Goal: Information Seeking & Learning: Learn about a topic

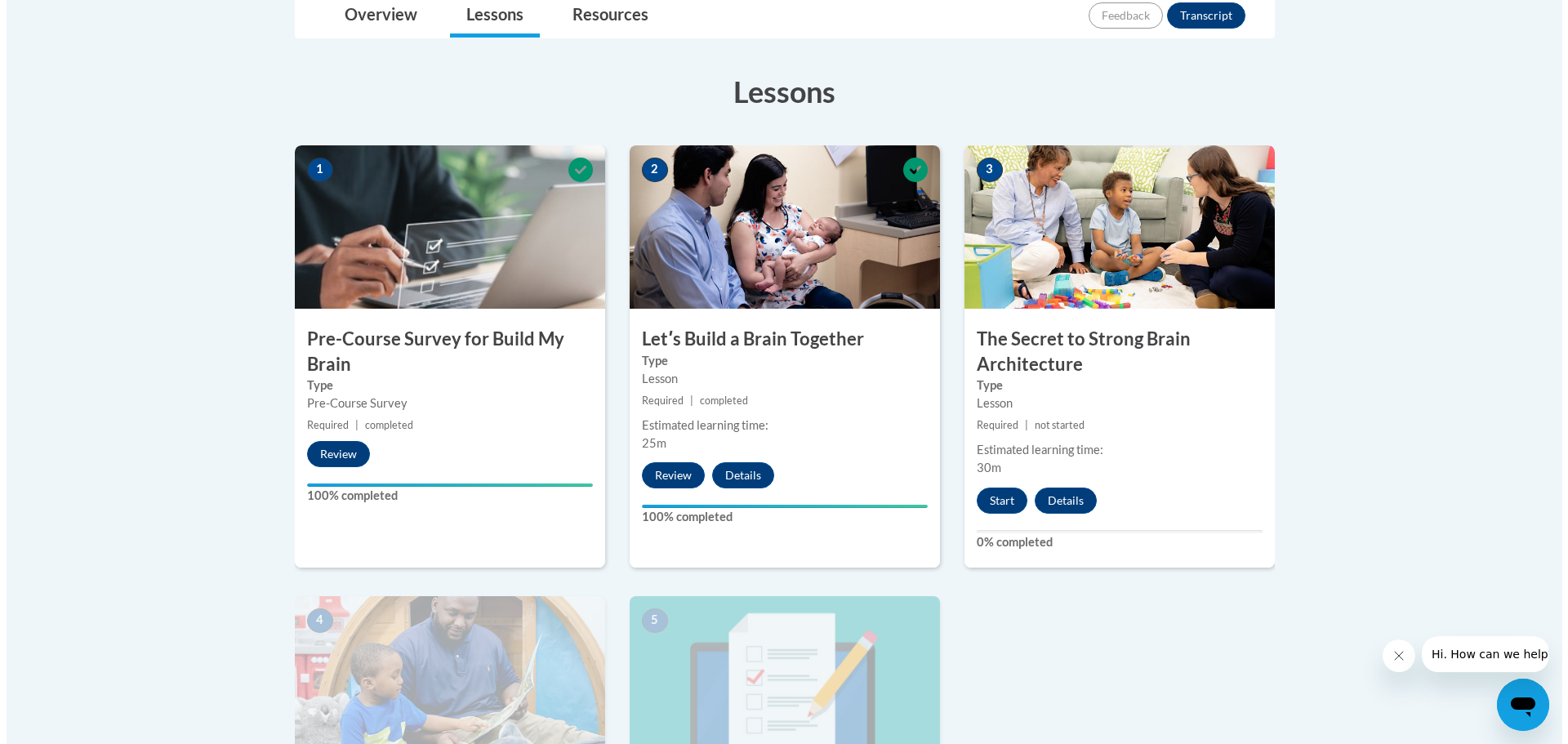
scroll to position [406, 0]
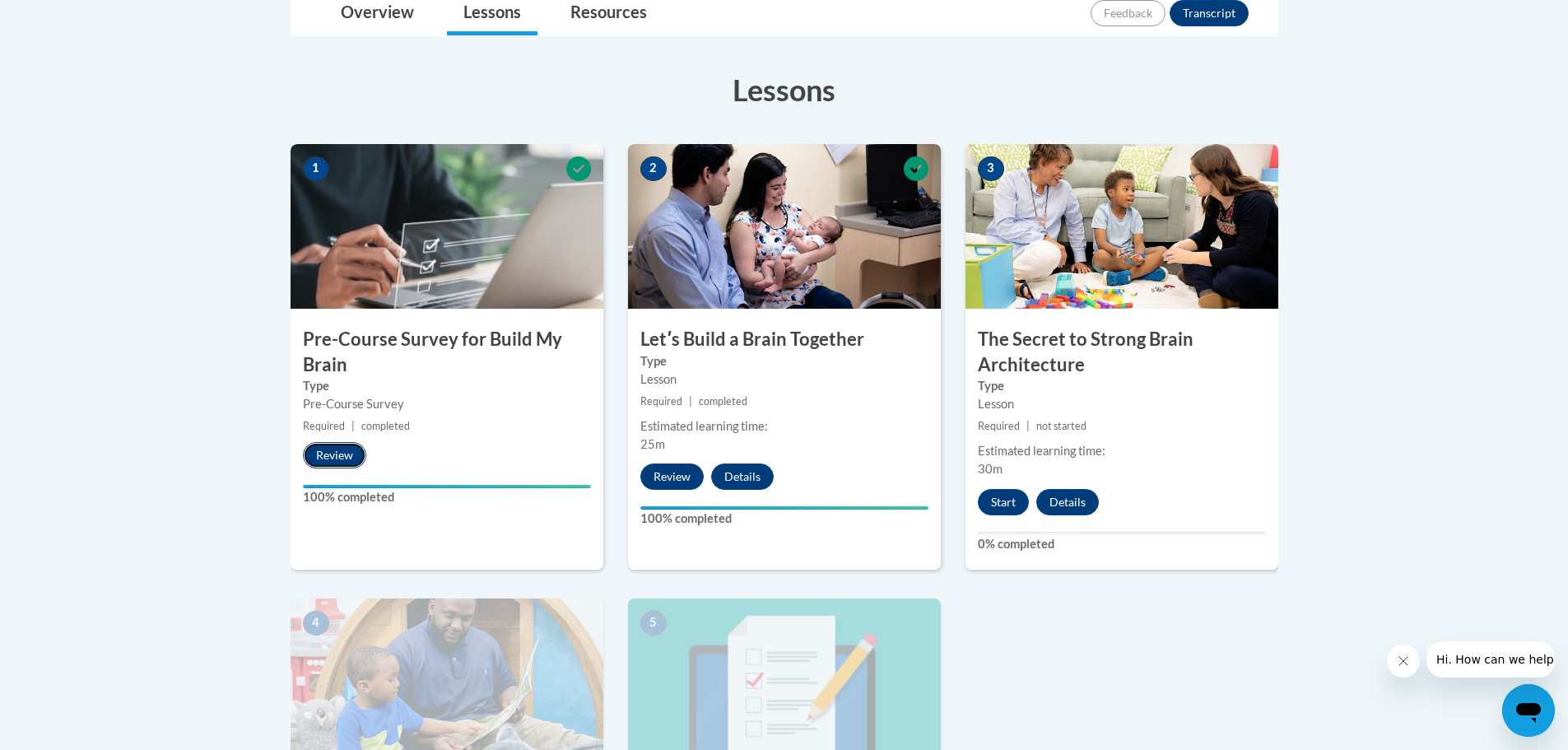
click at [338, 458] on button "Review" at bounding box center [334, 454] width 63 height 26
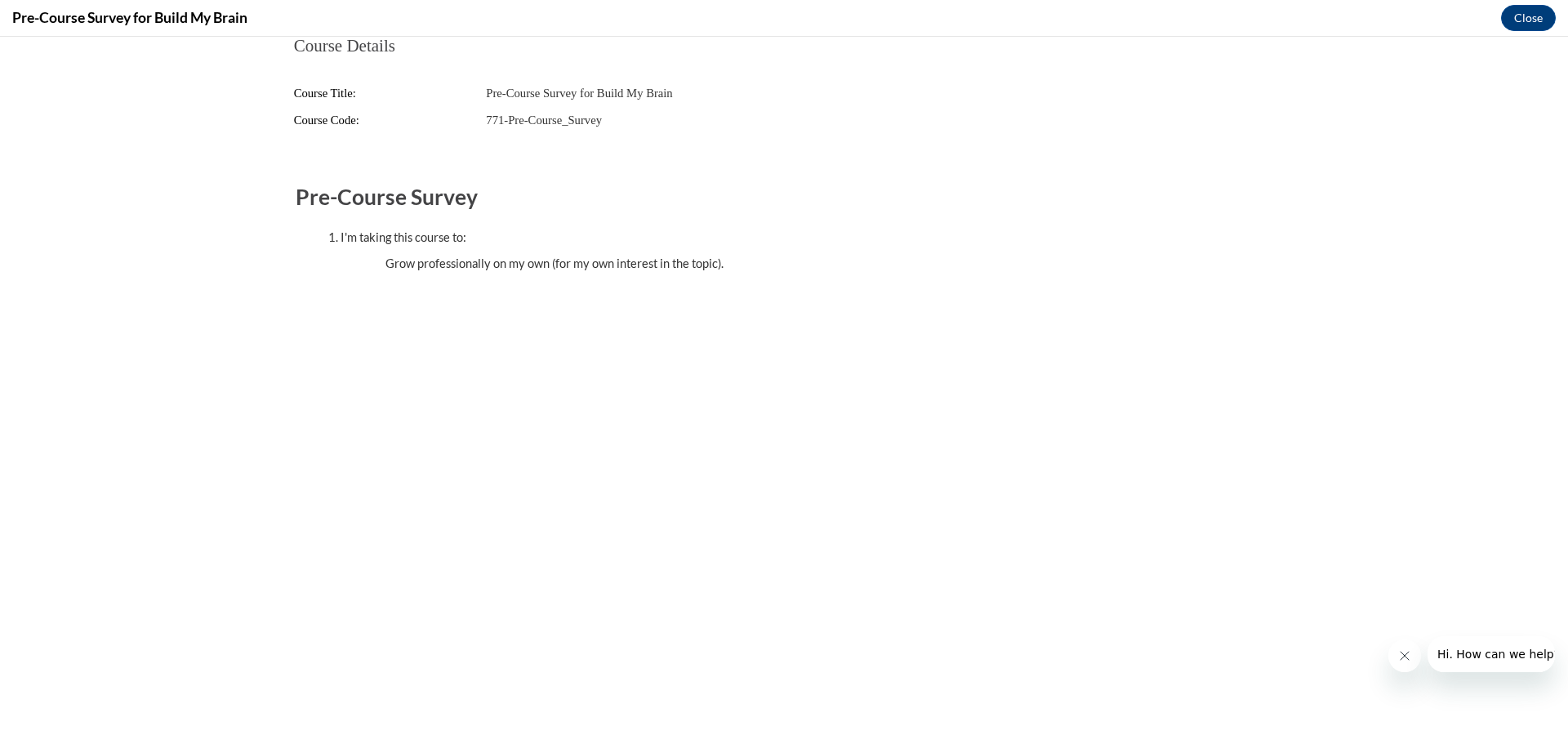
scroll to position [0, 0]
click at [1536, 24] on button "Close" at bounding box center [1528, 17] width 55 height 26
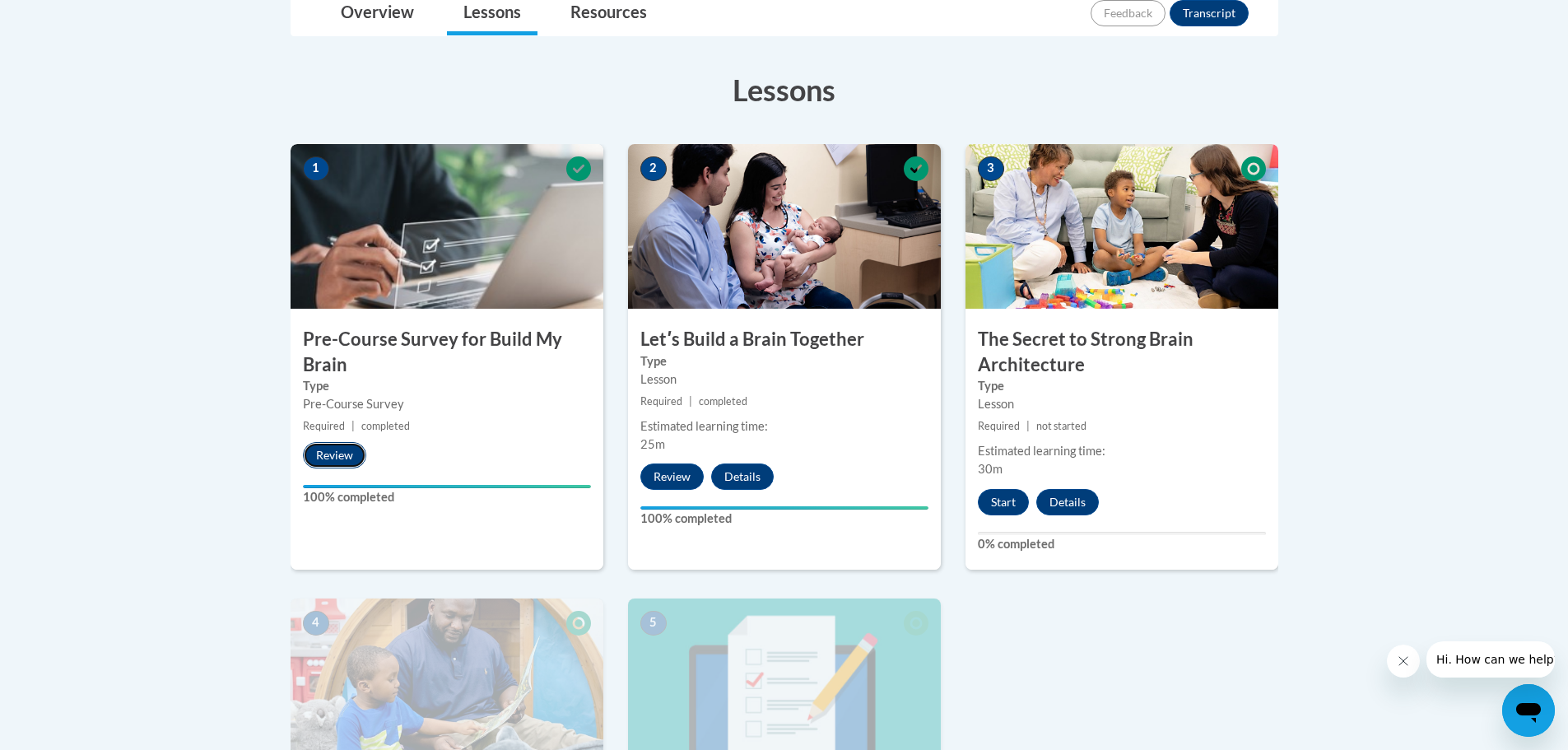
click at [335, 461] on button "Review" at bounding box center [334, 454] width 63 height 26
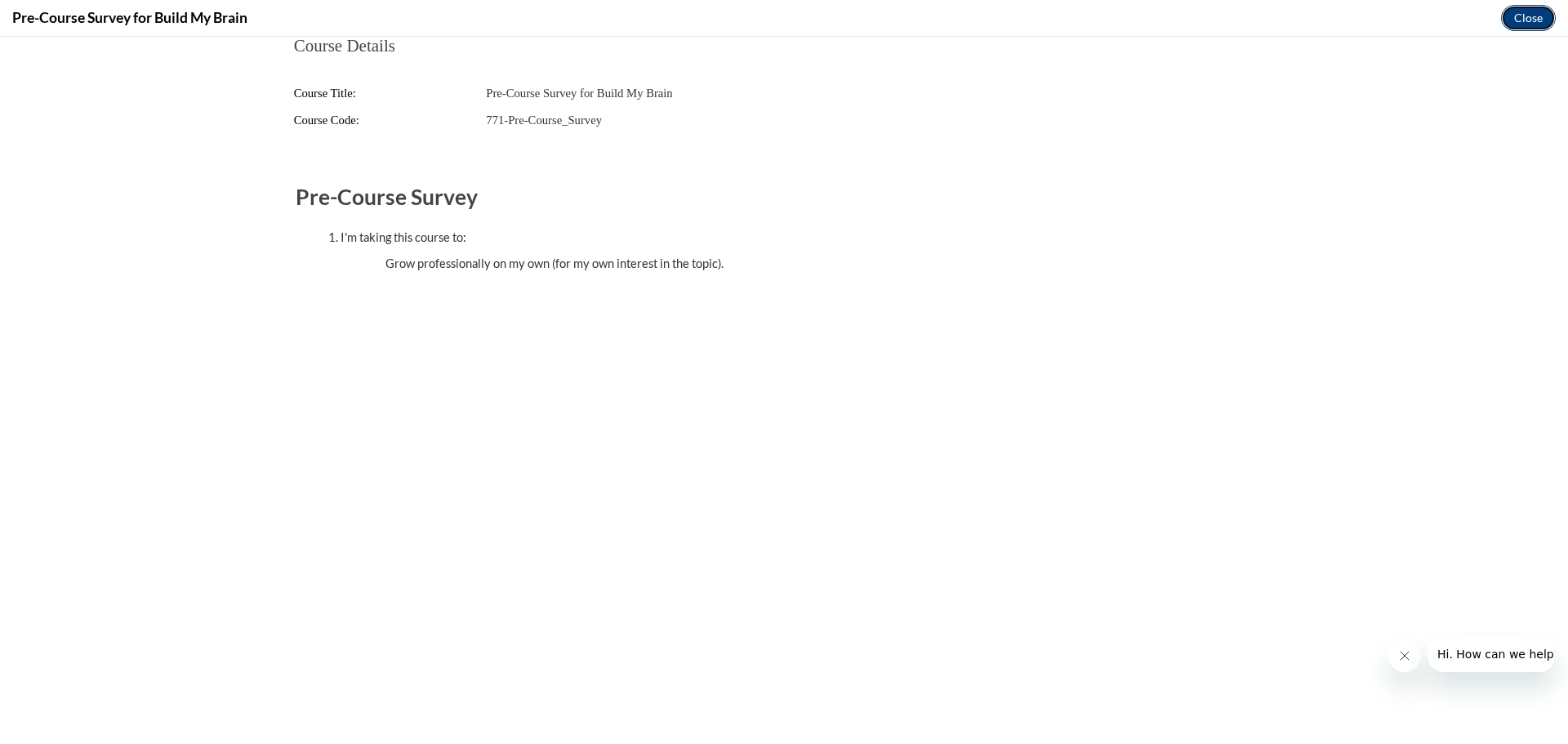
click at [1509, 17] on button "Close" at bounding box center [1528, 17] width 55 height 26
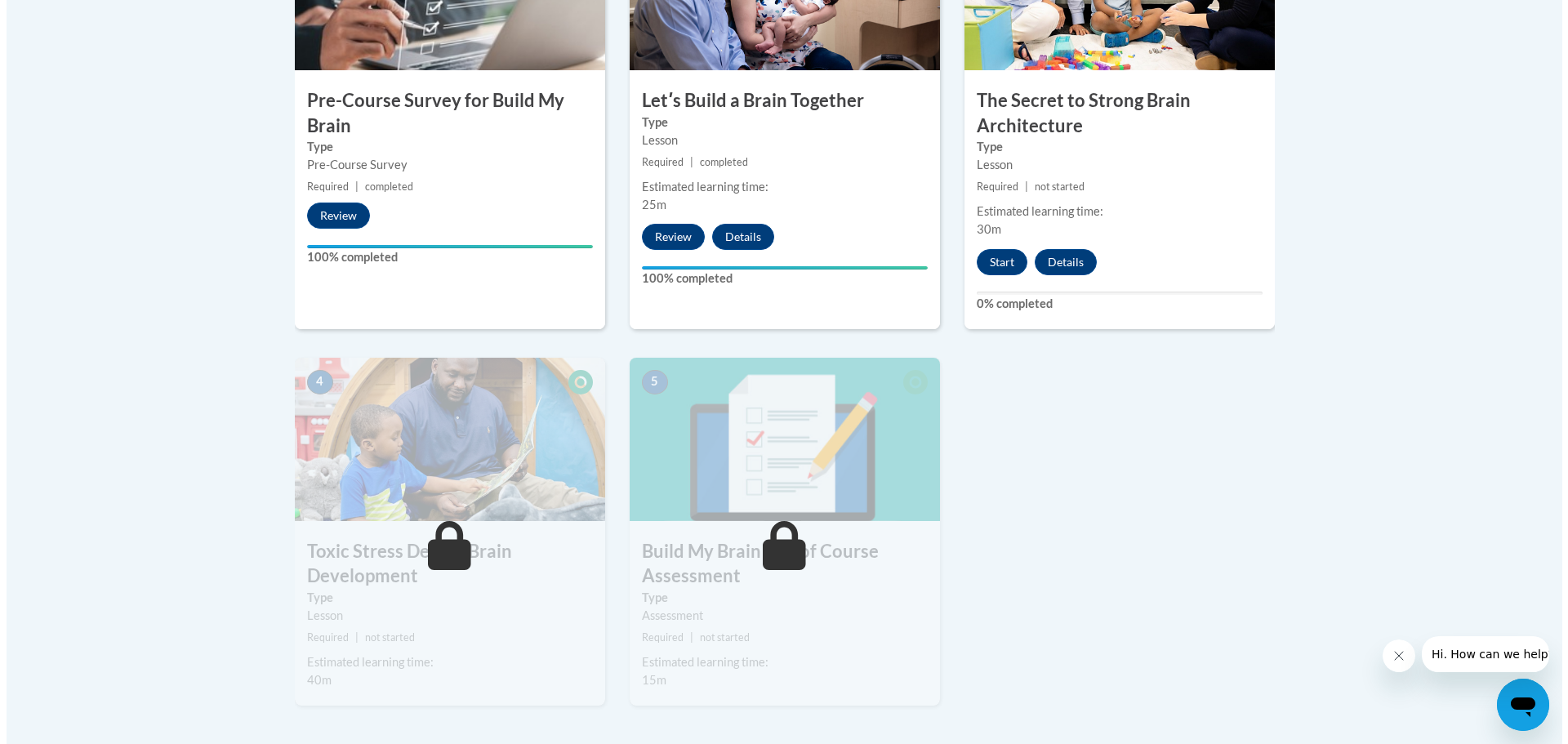
scroll to position [535, 0]
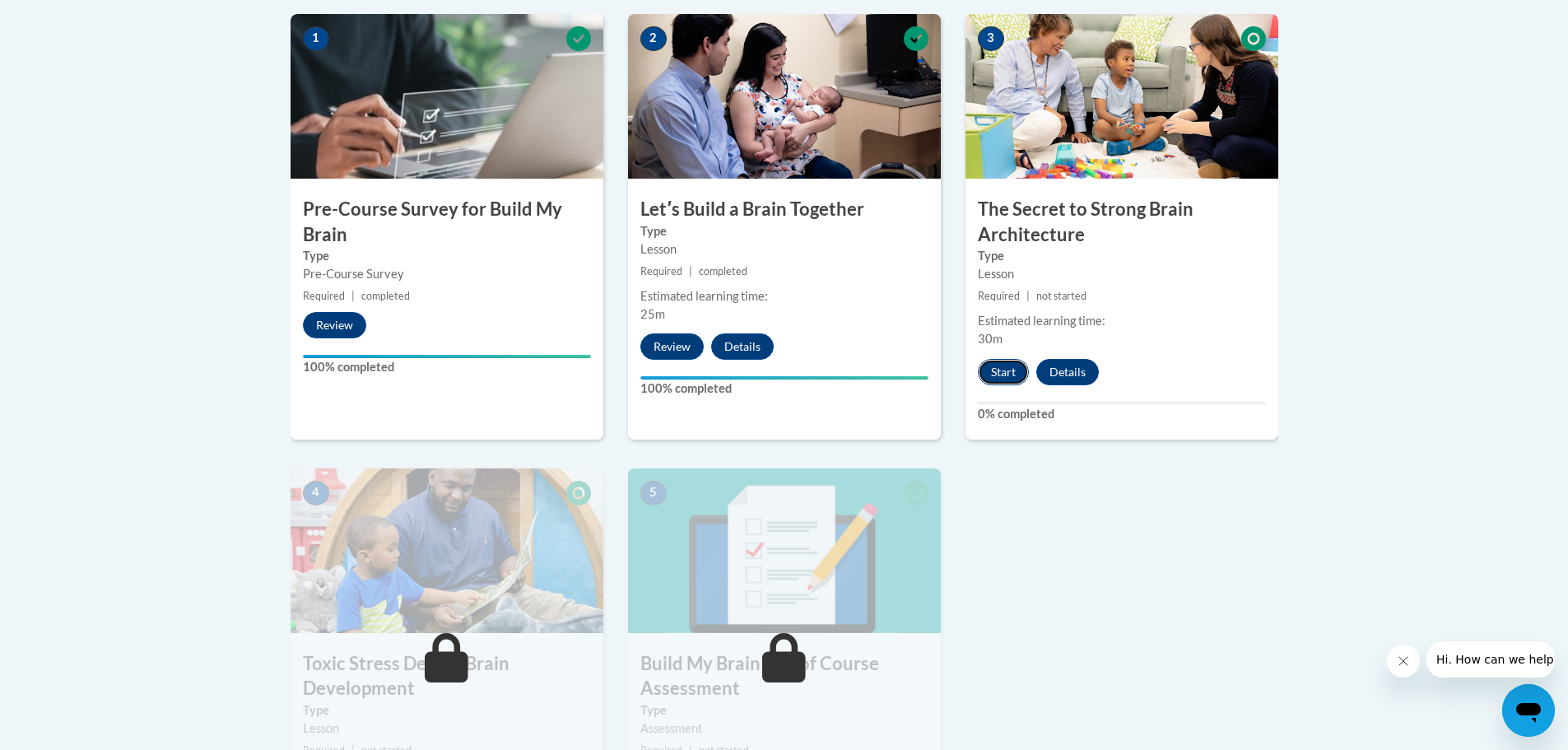
click at [1006, 372] on button "Start" at bounding box center [1003, 371] width 51 height 26
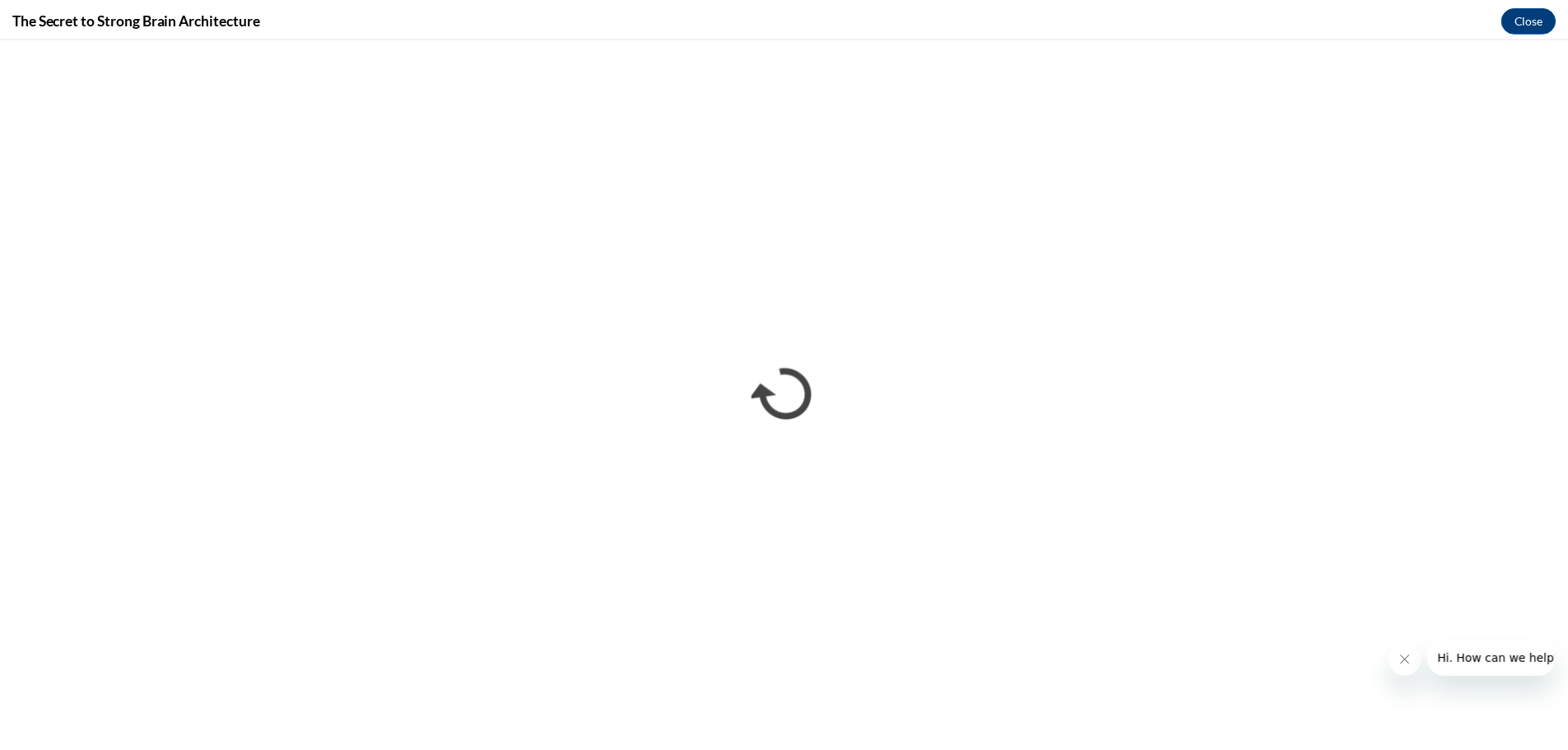
scroll to position [0, 0]
click at [1415, 658] on icon "Close message from company" at bounding box center [1415, 661] width 13 height 13
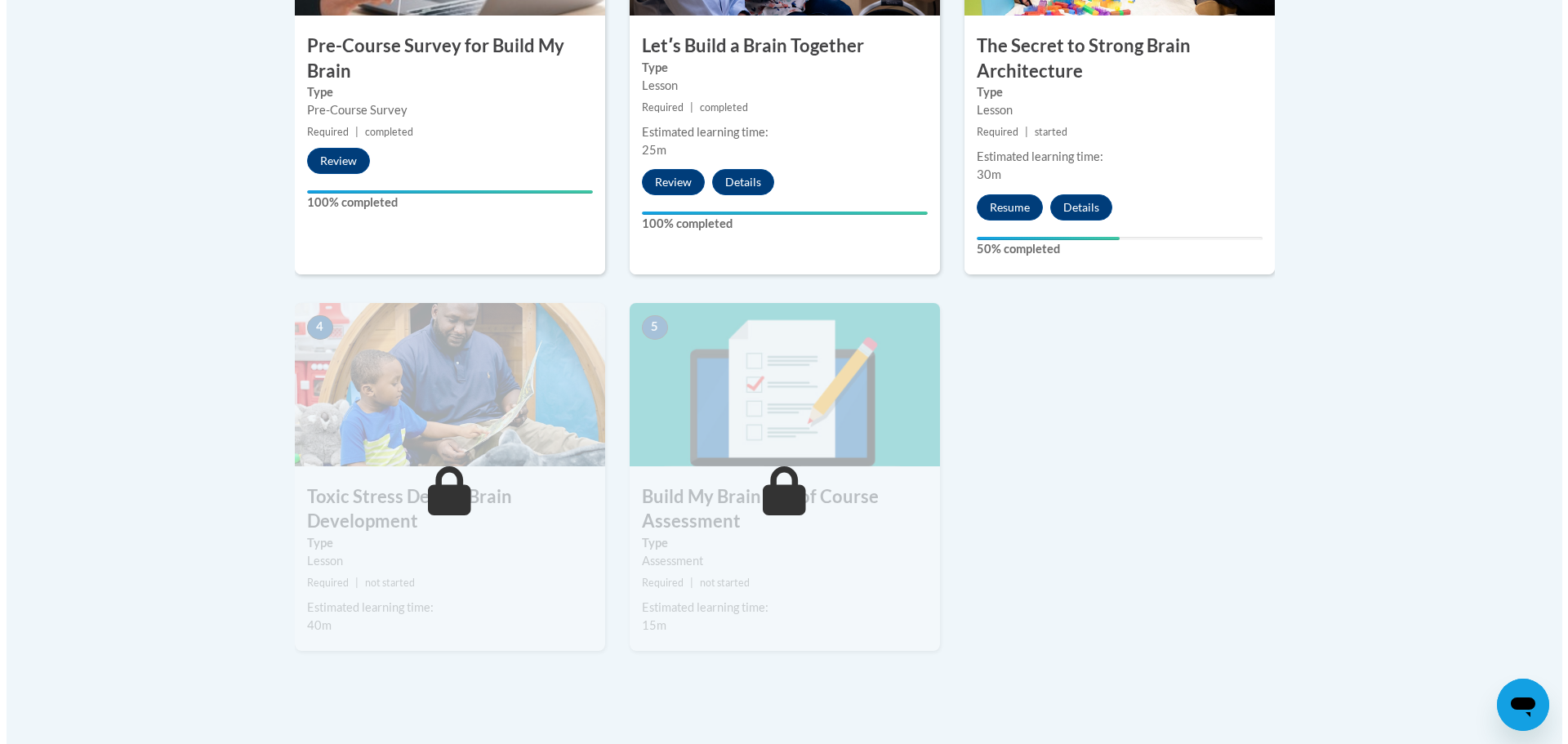
scroll to position [698, 0]
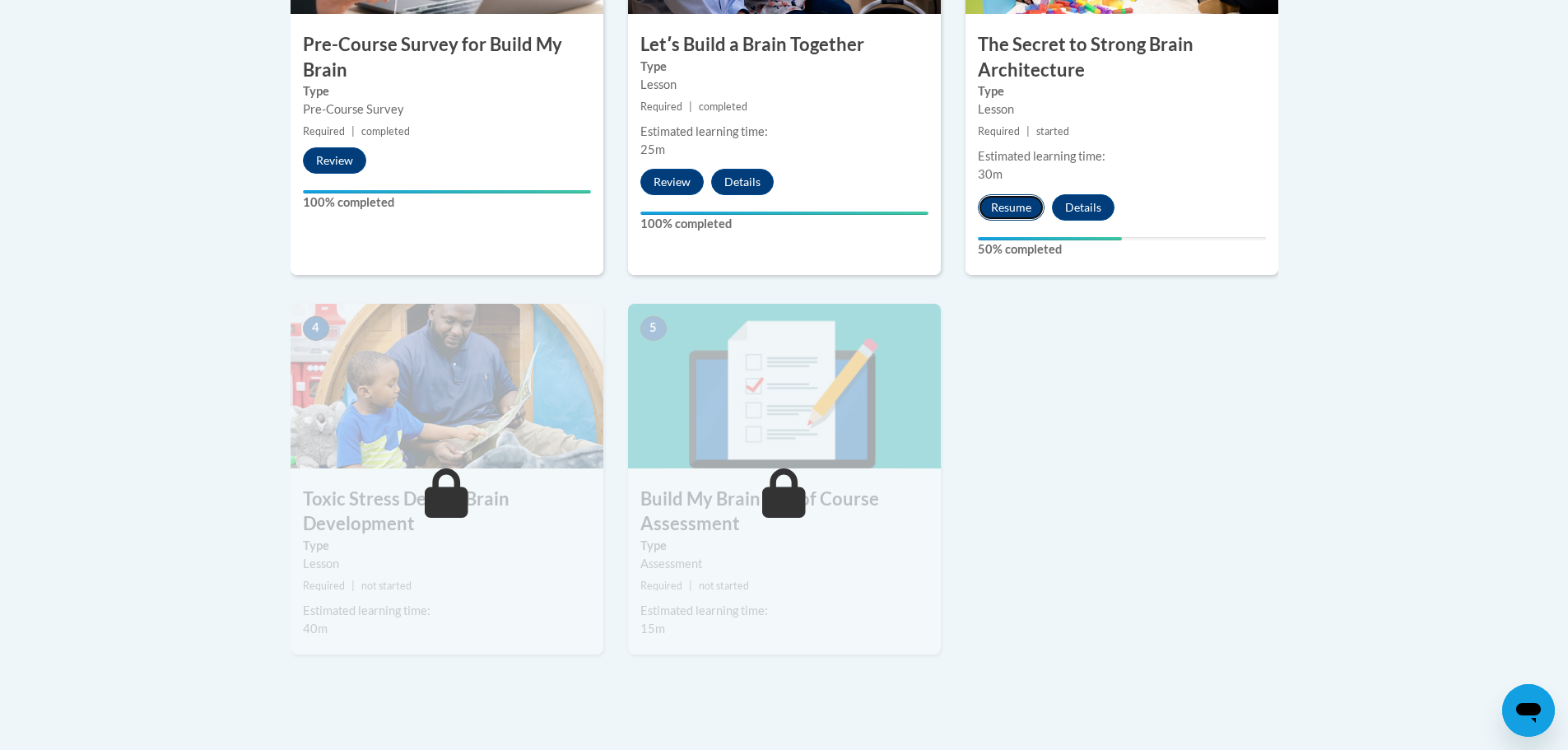
click at [1023, 211] on button "Resume" at bounding box center [1010, 207] width 66 height 26
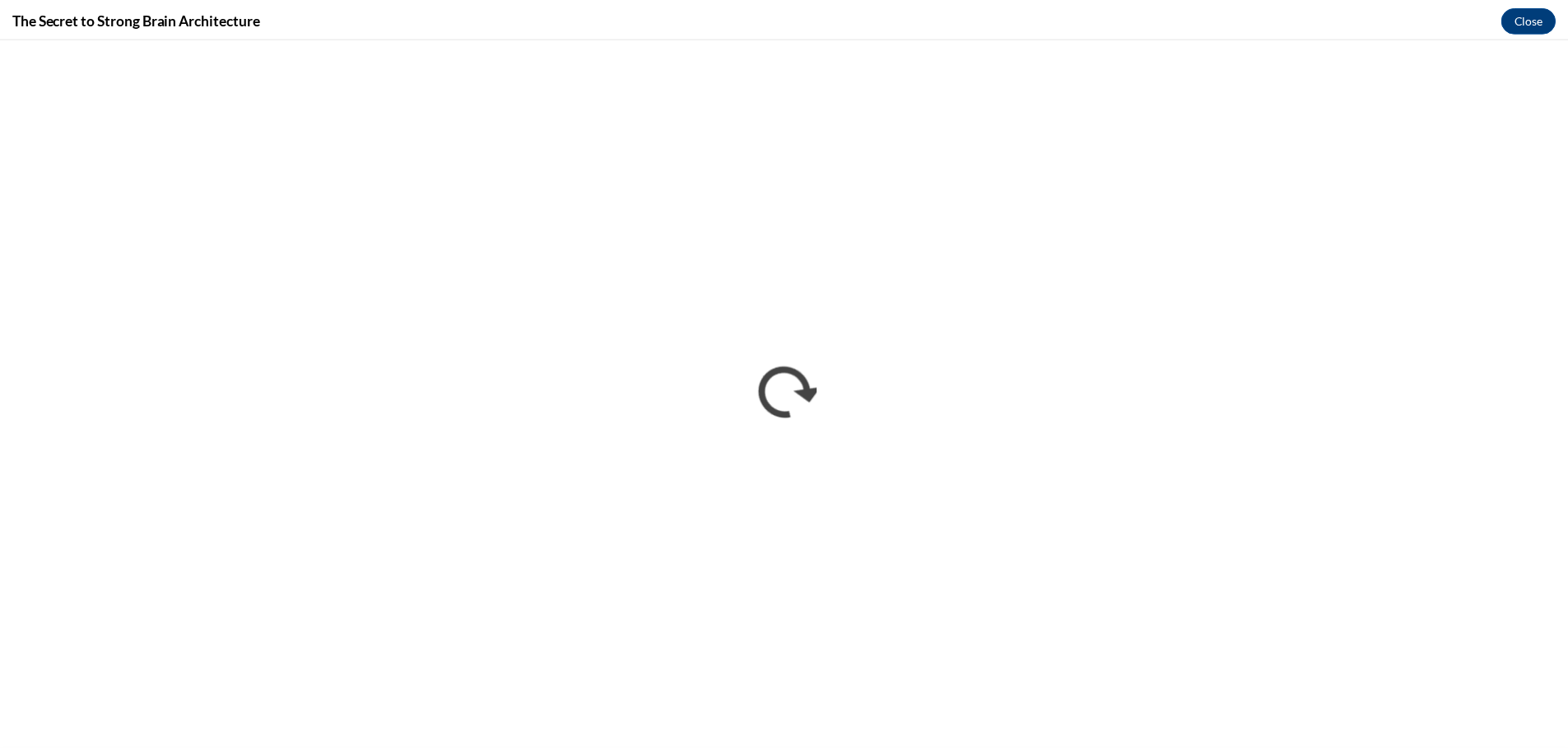
scroll to position [0, 0]
click at [1528, 16] on button "Close" at bounding box center [1540, 18] width 55 height 26
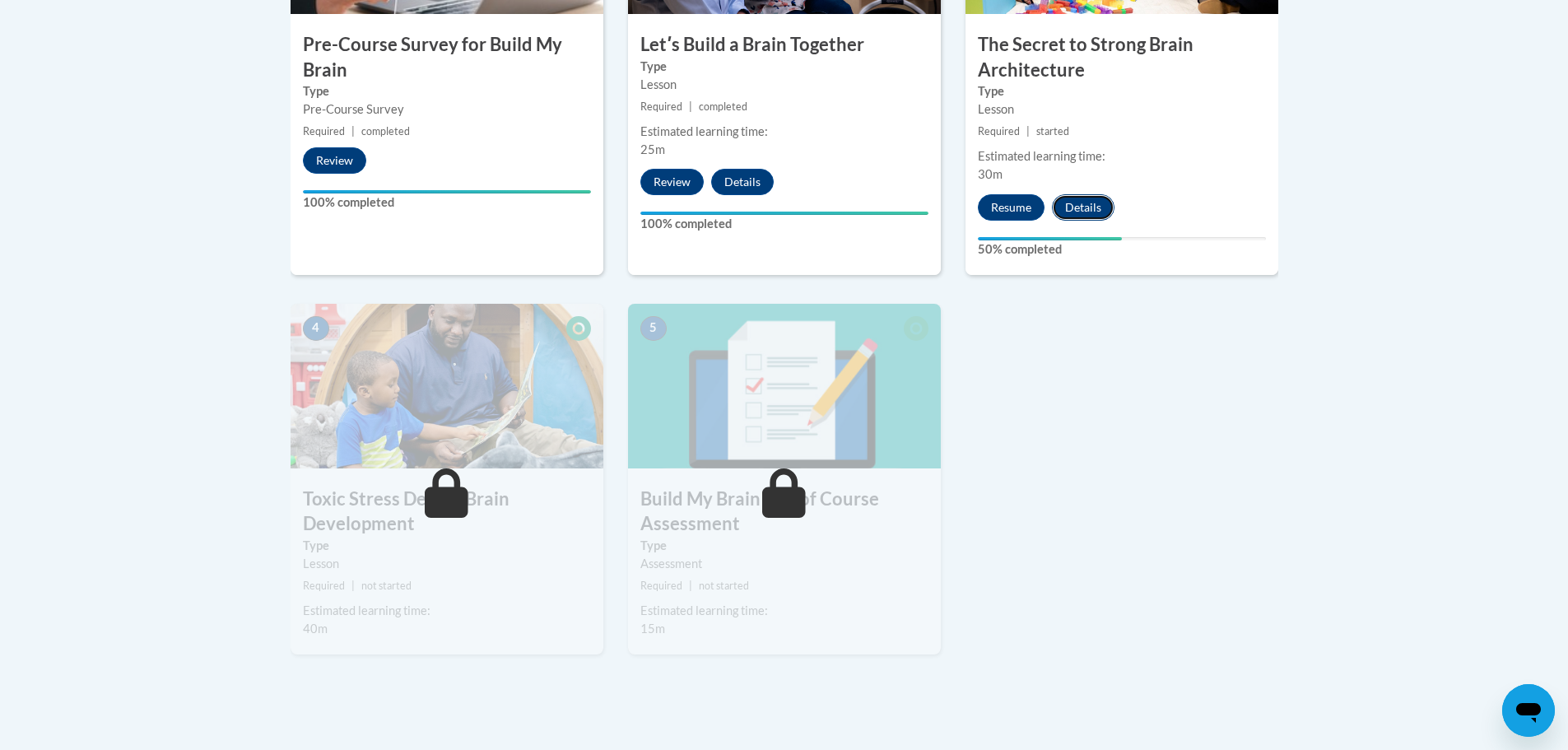
click at [1099, 207] on button "Details" at bounding box center [1083, 207] width 62 height 26
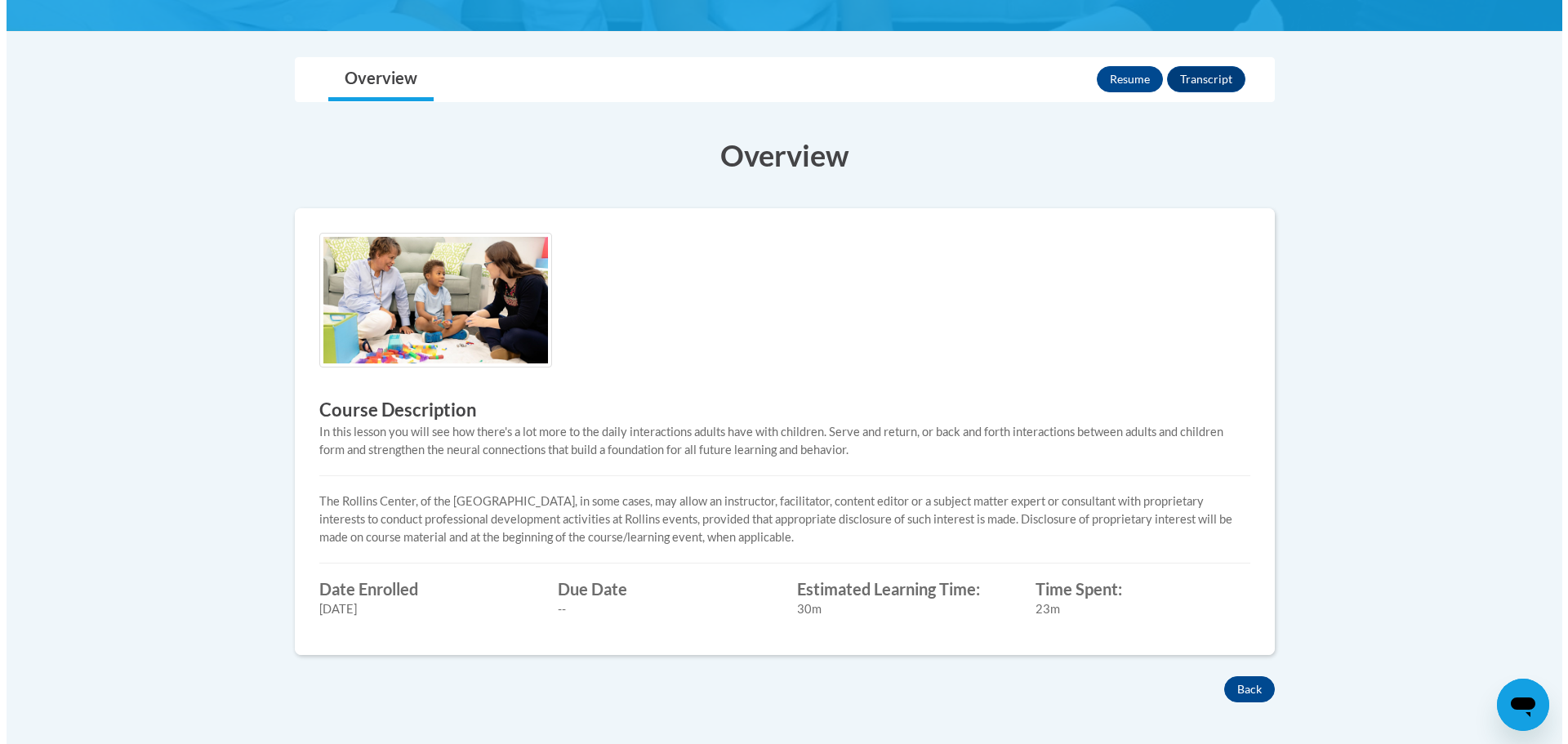
scroll to position [353, 0]
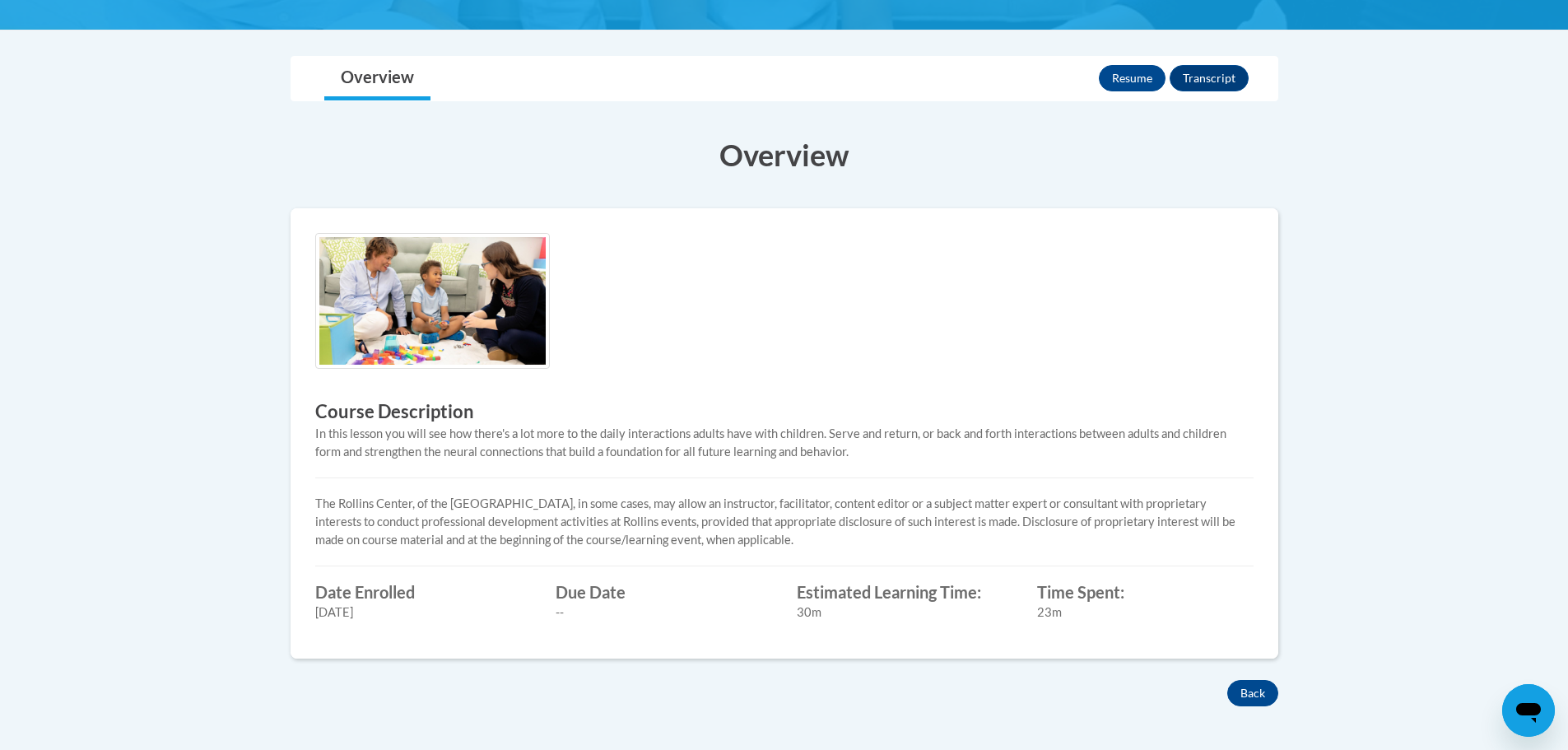
drag, startPoint x: 1571, startPoint y: 335, endPoint x: 1568, endPoint y: 515, distance: 180.0
click at [1567, 393] on html "This site uses cookies to help improve your learning experience. By continuing …" at bounding box center [784, 18] width 1568 height 750
click at [1119, 80] on button "Resume" at bounding box center [1131, 77] width 66 height 26
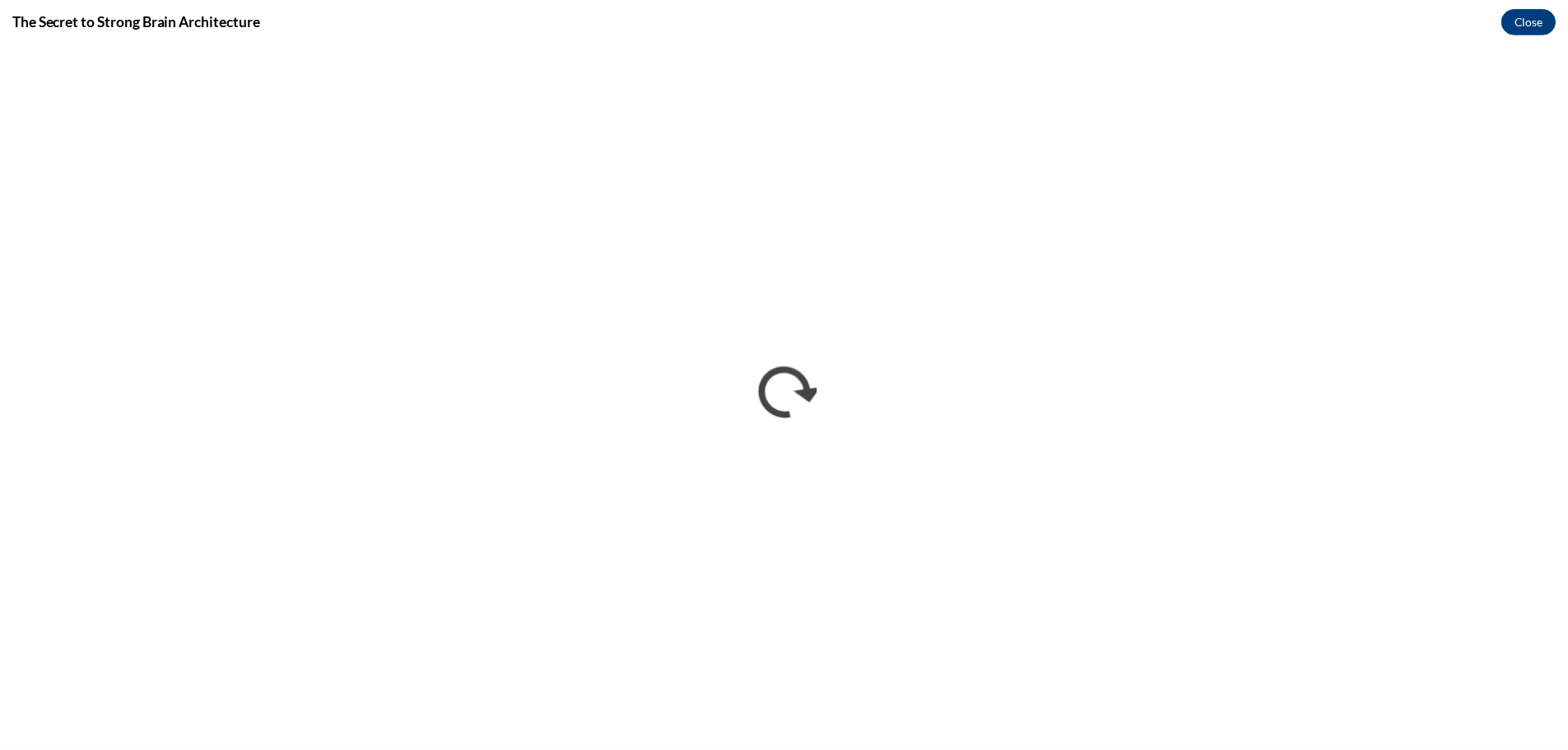
scroll to position [0, 0]
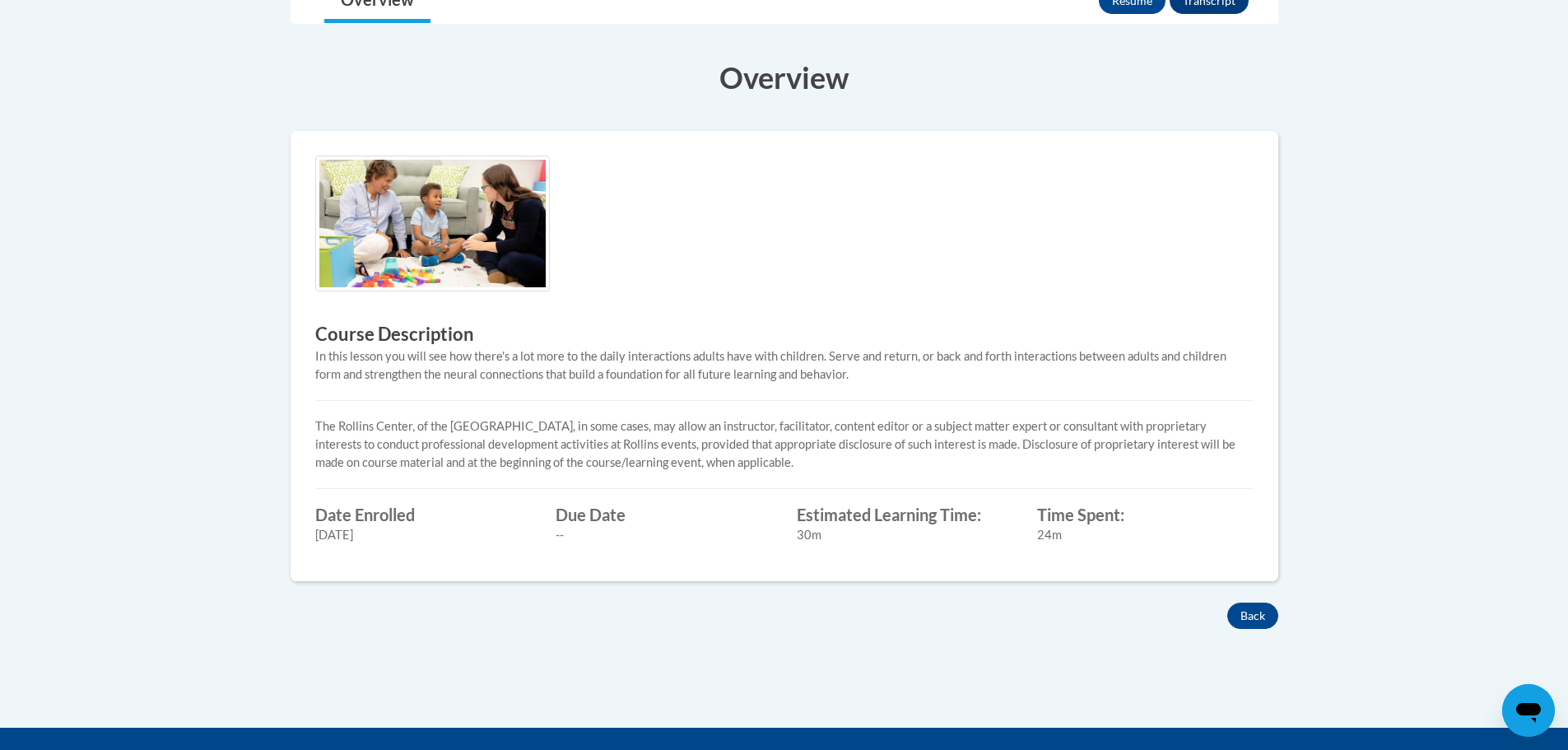
scroll to position [356, 0]
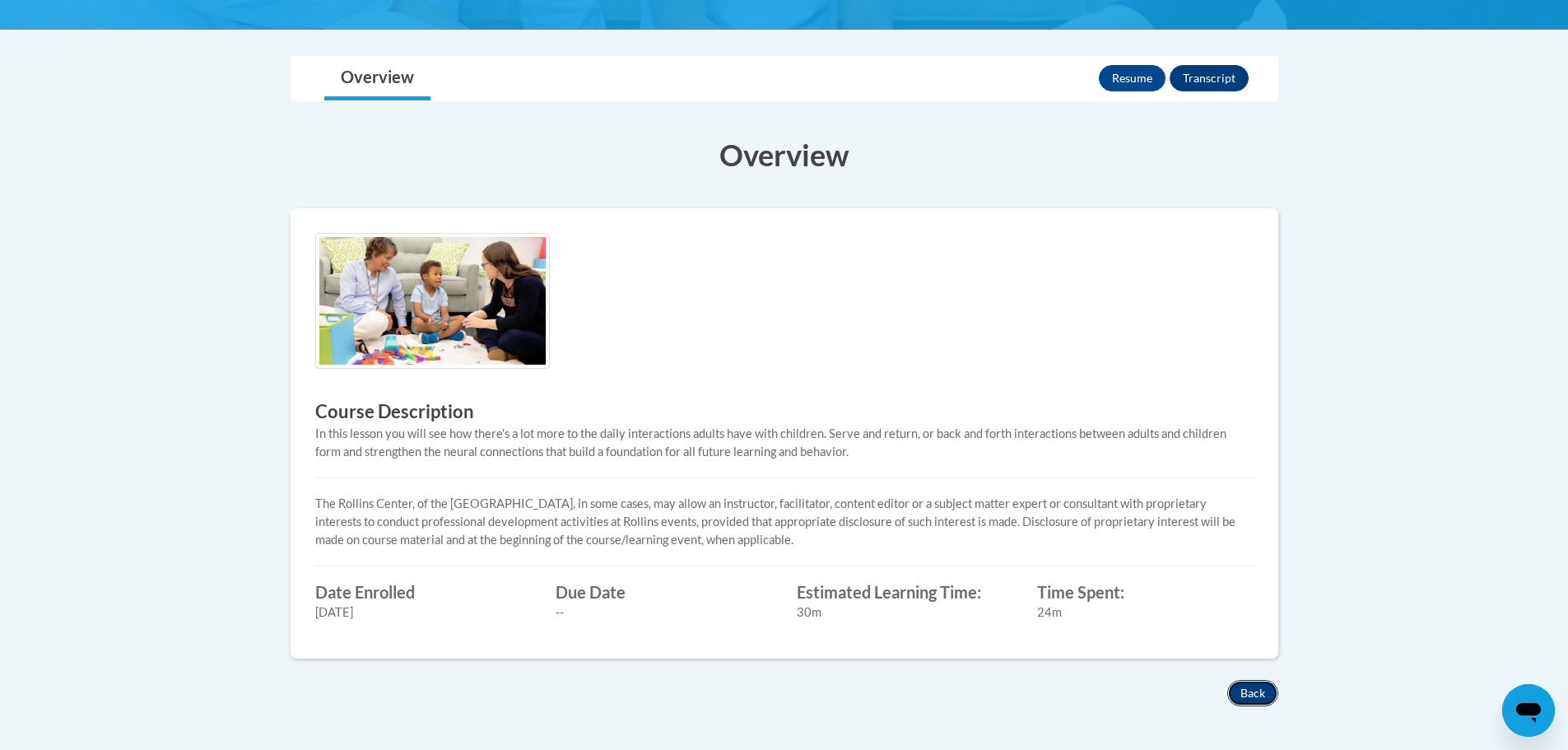
click at [1242, 691] on button "Back" at bounding box center [1252, 693] width 51 height 26
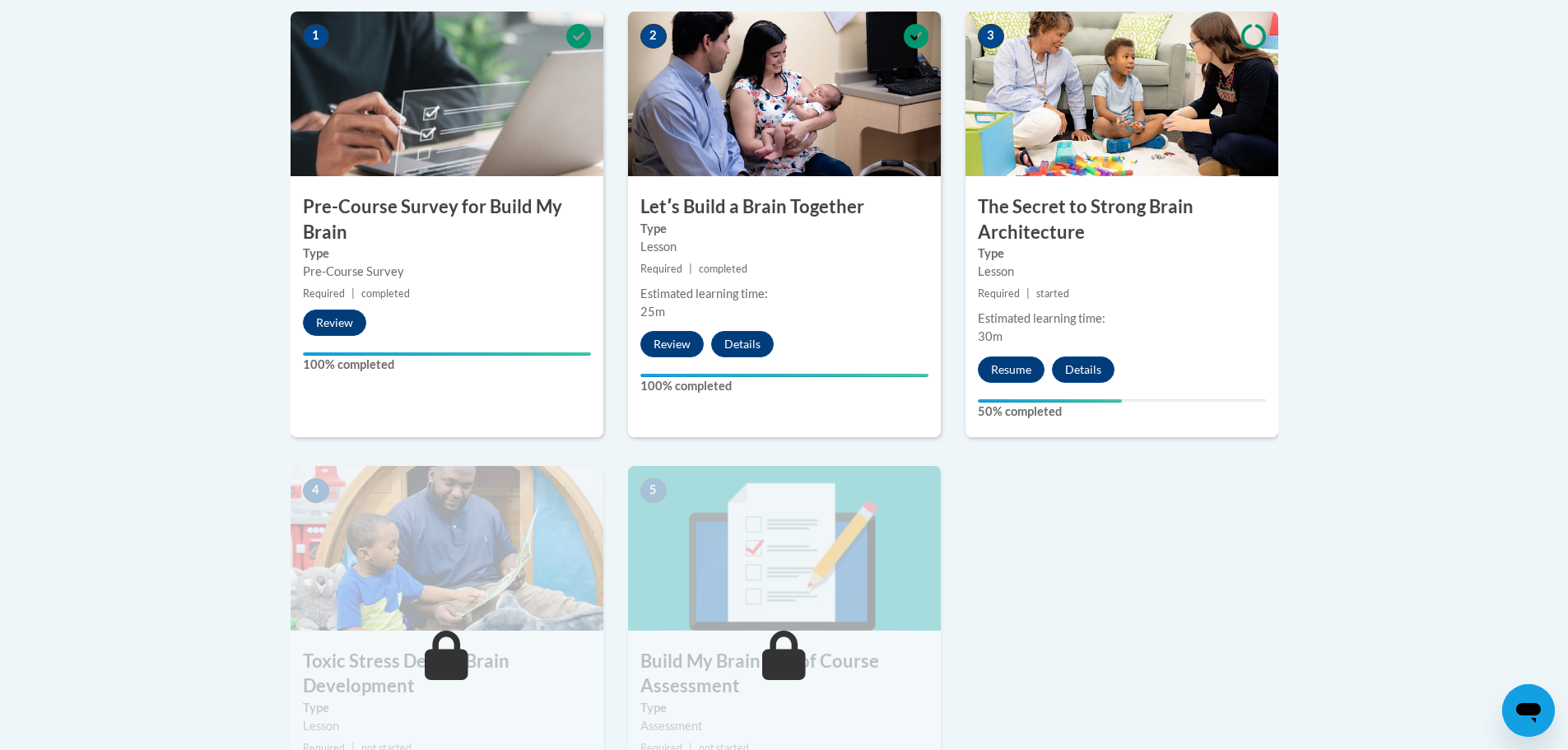
scroll to position [564, 0]
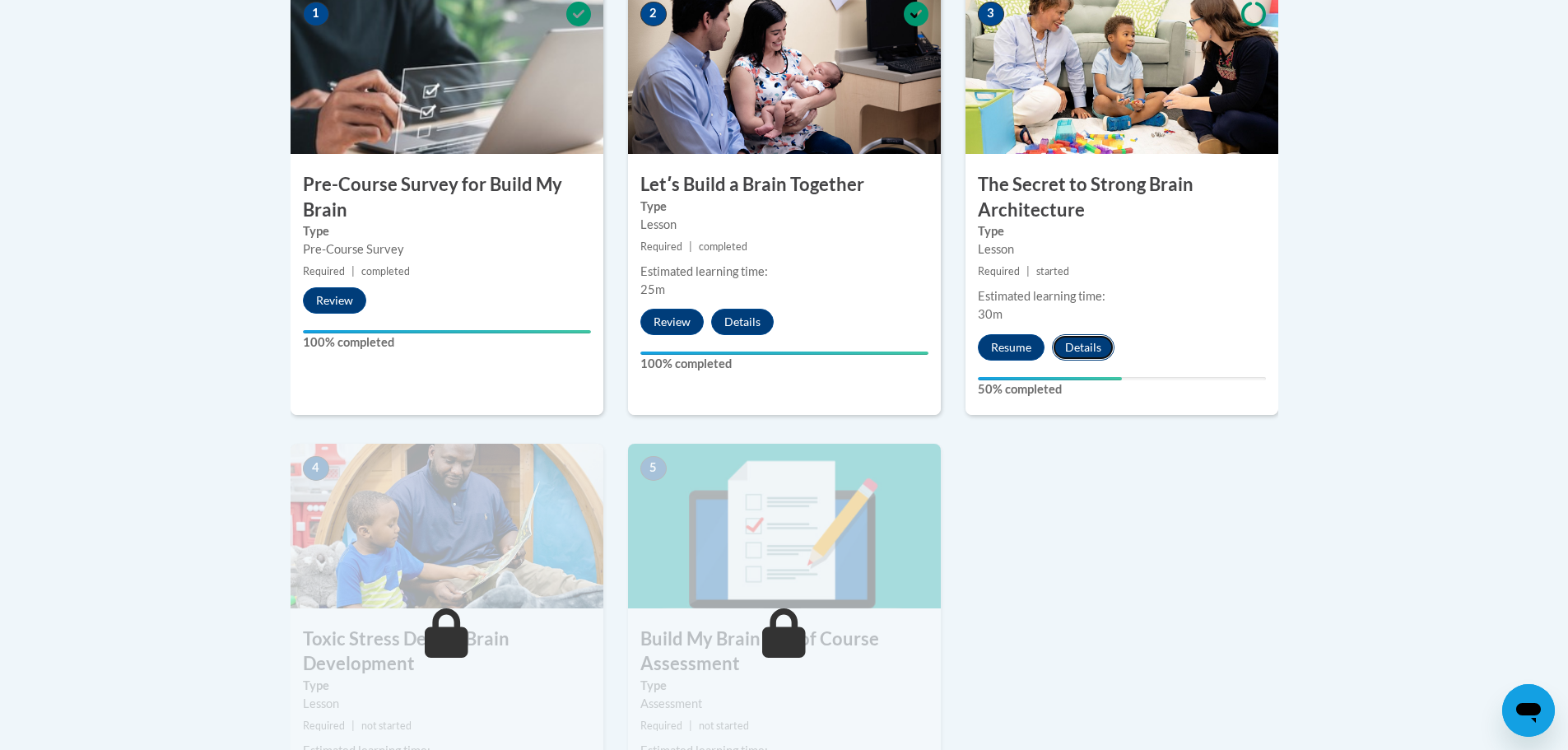
click at [1086, 352] on button "Details" at bounding box center [1083, 347] width 62 height 26
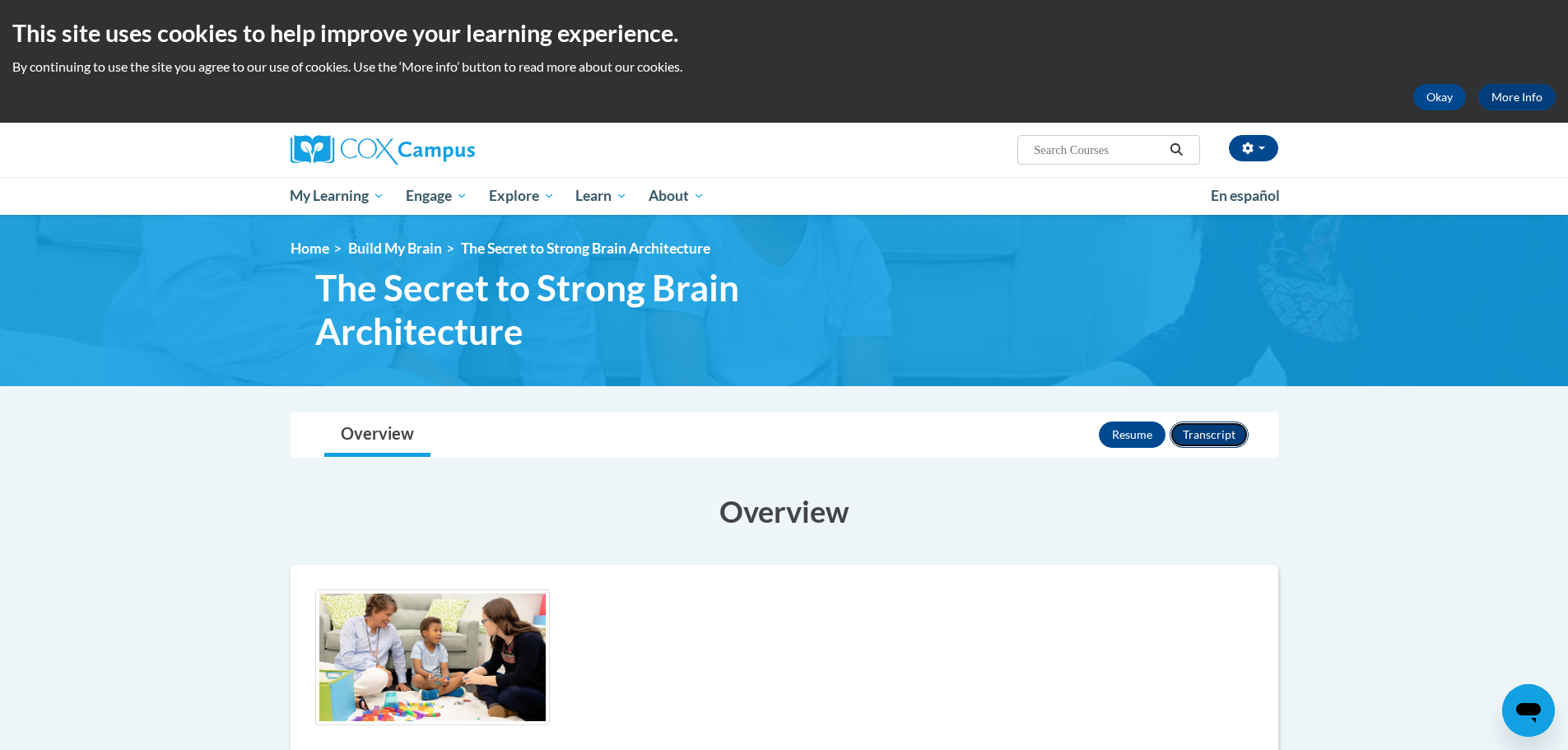
click at [1215, 431] on button "Transcript" at bounding box center [1209, 434] width 79 height 26
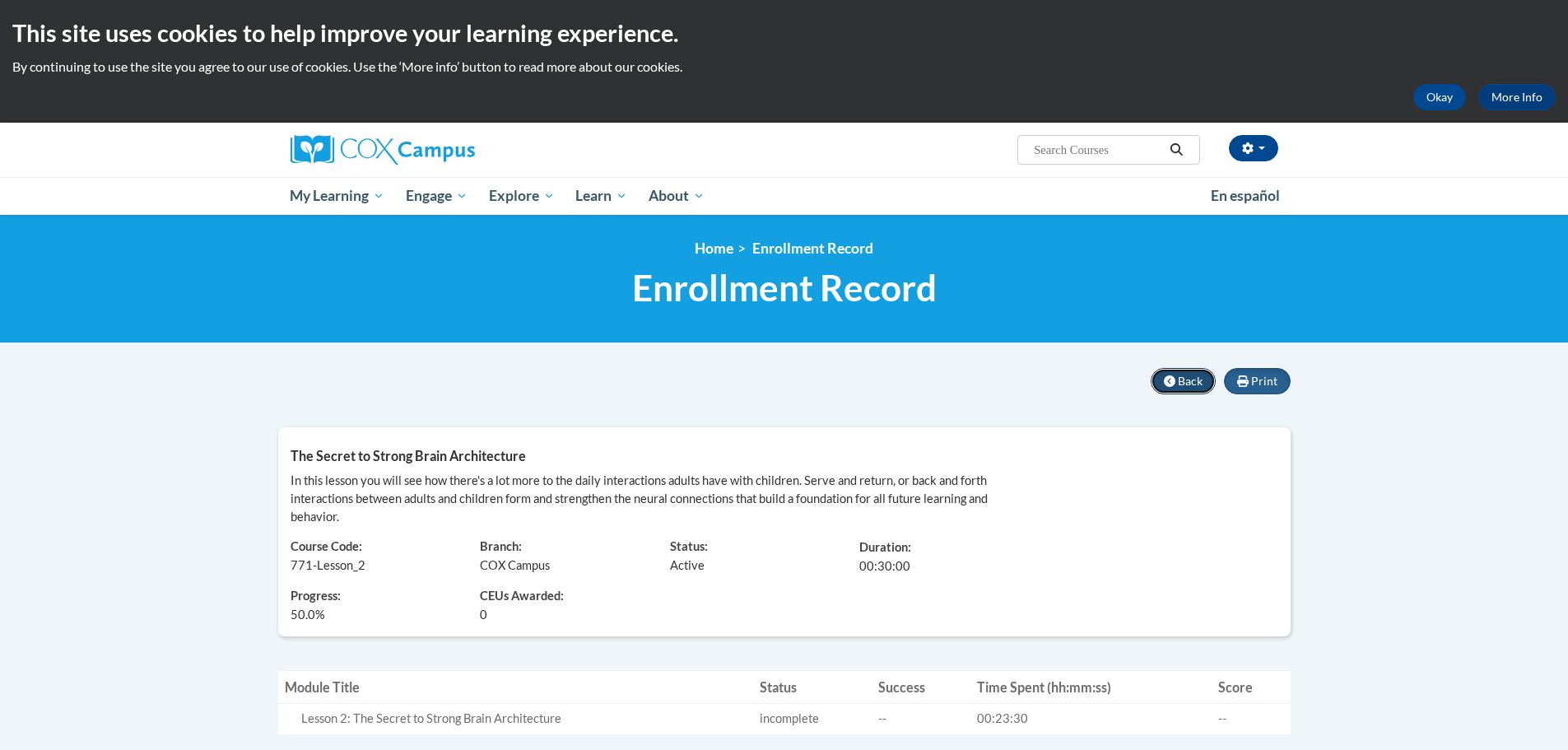
click at [1172, 376] on icon at bounding box center [1170, 381] width 12 height 12
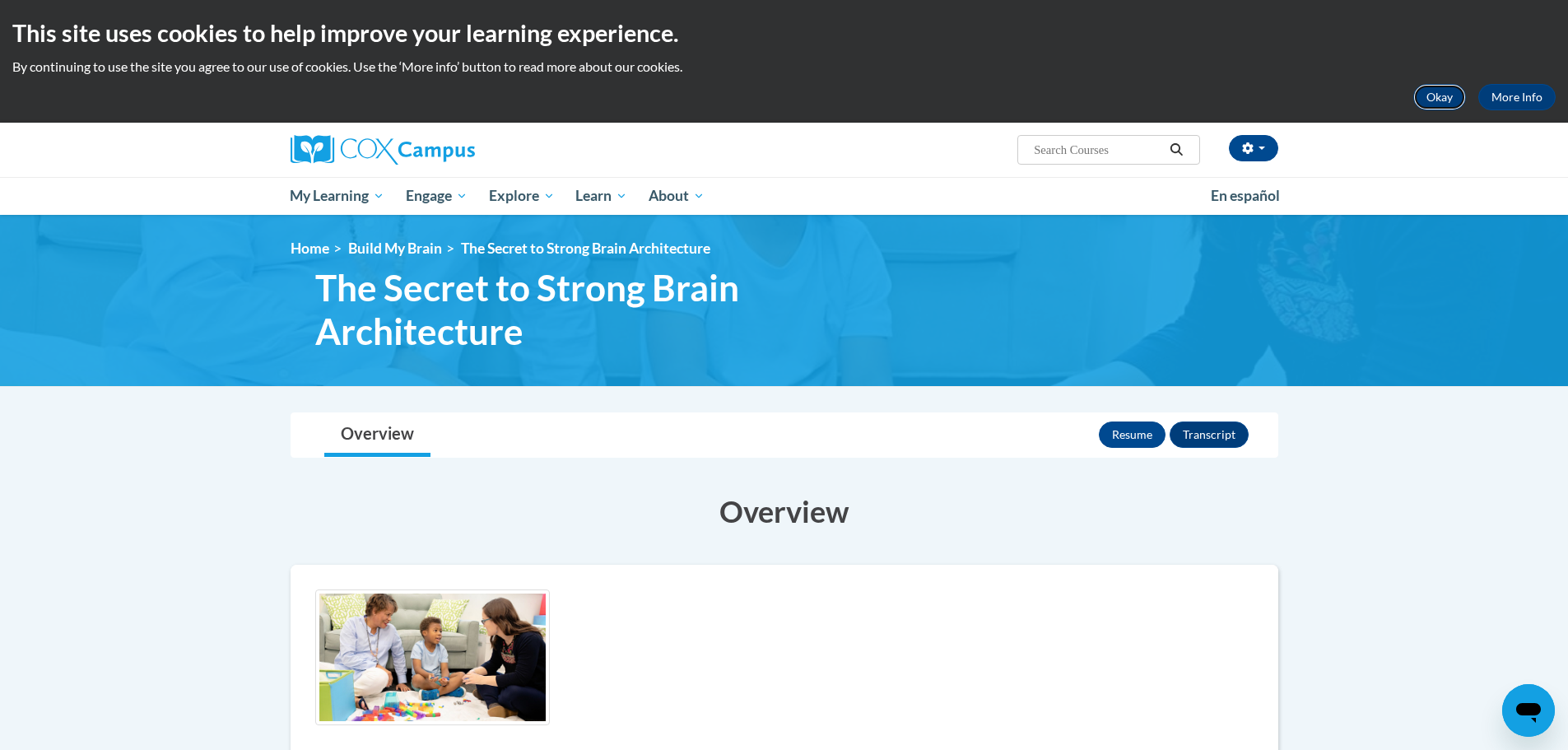
click at [1436, 98] on button "Okay" at bounding box center [1440, 97] width 53 height 26
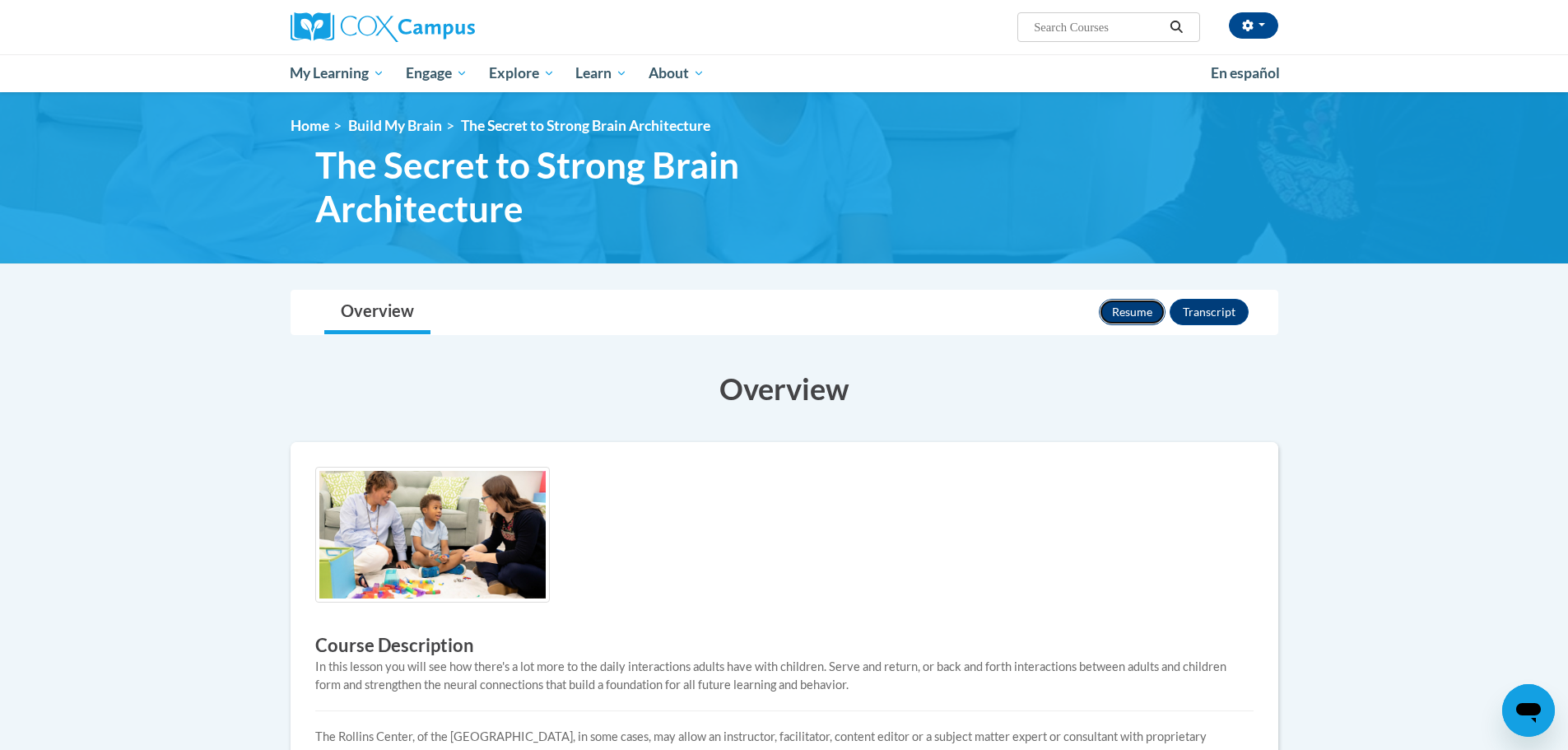
click at [1125, 316] on button "Resume" at bounding box center [1131, 312] width 66 height 26
click at [1531, 716] on icon "Open messaging window" at bounding box center [1528, 710] width 29 height 29
